Goal: Entertainment & Leisure: Consume media (video, audio)

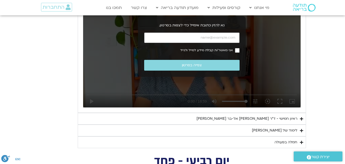
scroll to position [924, 0]
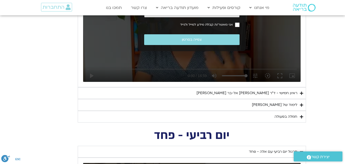
click at [299, 93] on summary "ראיון חמישי - ד"ר [PERSON_NAME] אל-בר [PERSON_NAME]" at bounding box center [192, 93] width 228 height 12
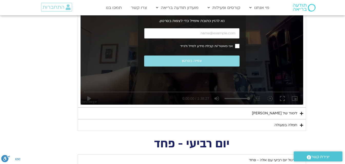
scroll to position [1052, 0]
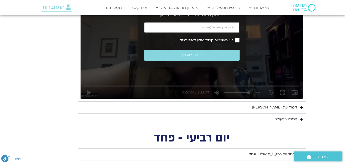
click at [212, 27] on input "כתובת אימייל" at bounding box center [191, 27] width 95 height 11
type input "א"
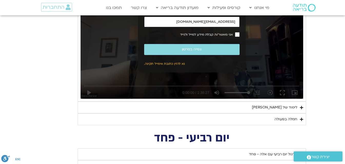
type input "[EMAIL_ADDRESS][DOMAIN_NAME]"
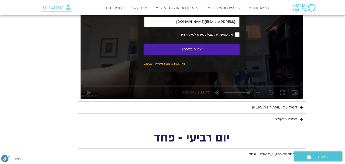
click at [224, 52] on button "צפייה בסרטון" at bounding box center [191, 49] width 95 height 11
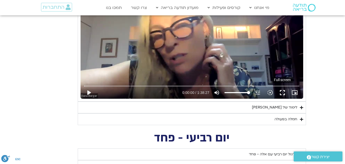
click at [280, 94] on button "fullscreen" at bounding box center [282, 93] width 12 height 12
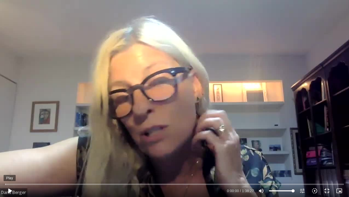
click at [9, 164] on button "play_arrow" at bounding box center [10, 191] width 12 height 12
click at [326, 164] on button "fullscreen_exit" at bounding box center [327, 191] width 12 height 12
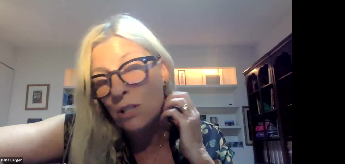
type input "296.901217"
